Goal: Navigation & Orientation: Find specific page/section

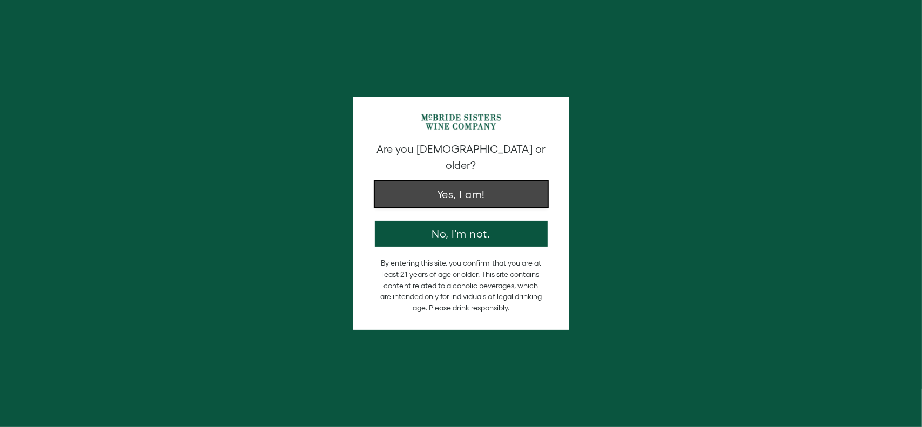
click at [464, 183] on button "Yes, I am!" at bounding box center [461, 195] width 173 height 26
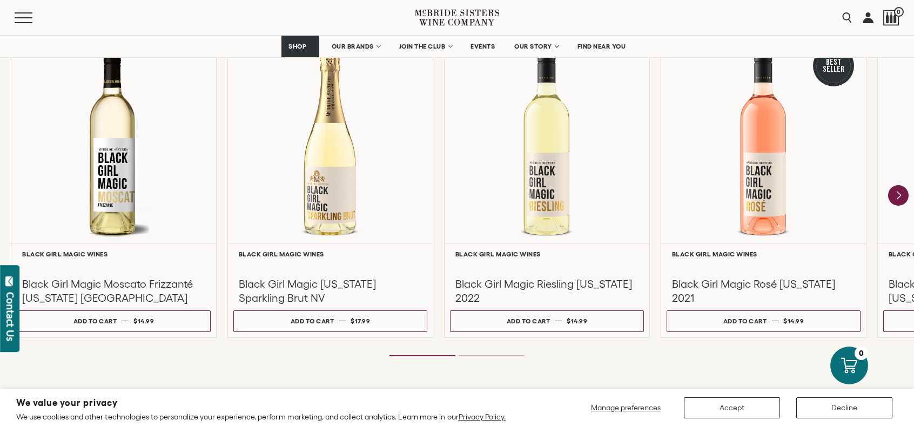
scroll to position [973, 0]
click at [518, 356] on ol at bounding box center [457, 357] width 432 height 4
click at [905, 205] on icon "Next" at bounding box center [898, 196] width 23 height 23
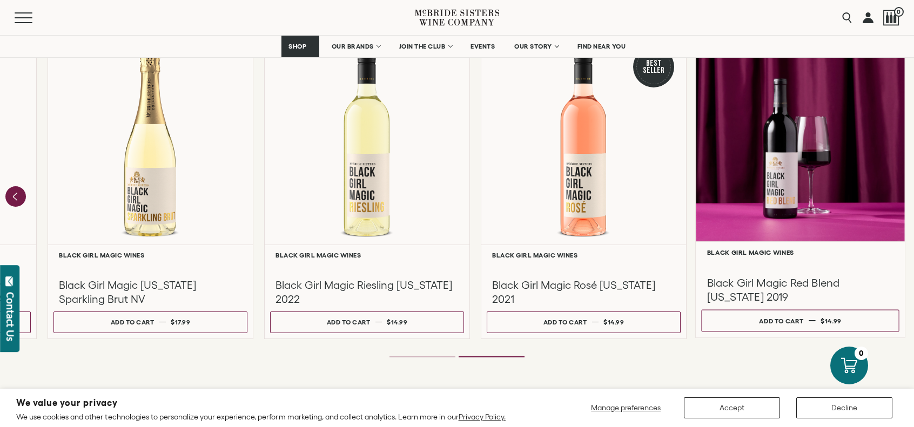
click at [774, 211] on div at bounding box center [800, 138] width 209 height 208
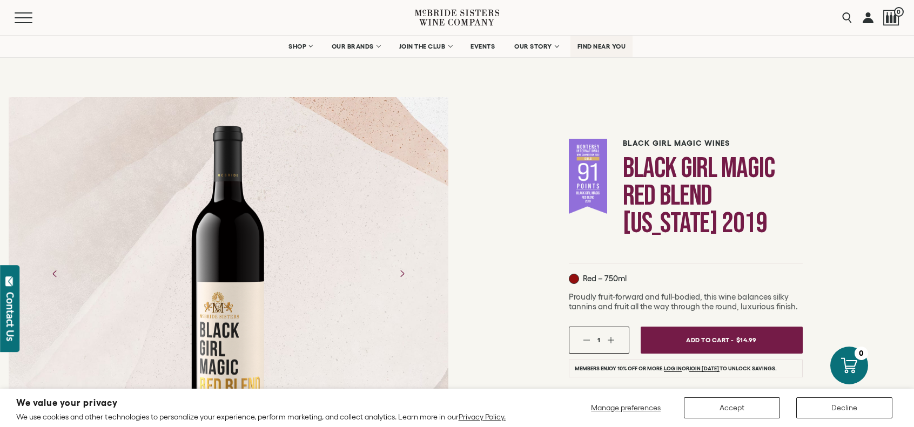
click at [596, 37] on link "FIND NEAR YOU" at bounding box center [602, 47] width 63 height 22
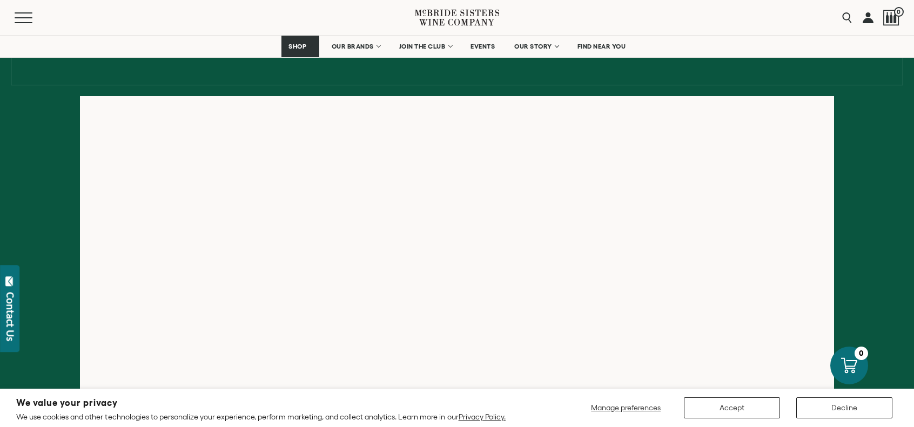
scroll to position [162, 0]
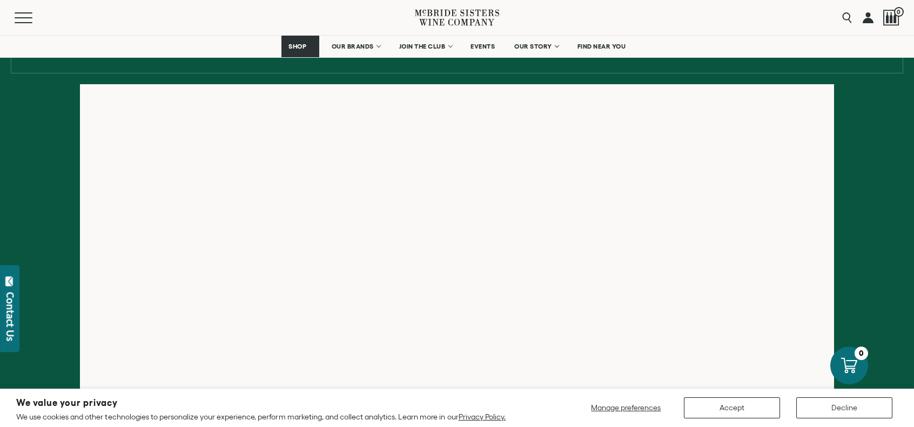
scroll to position [162, 0]
